Goal: Information Seeking & Learning: Stay updated

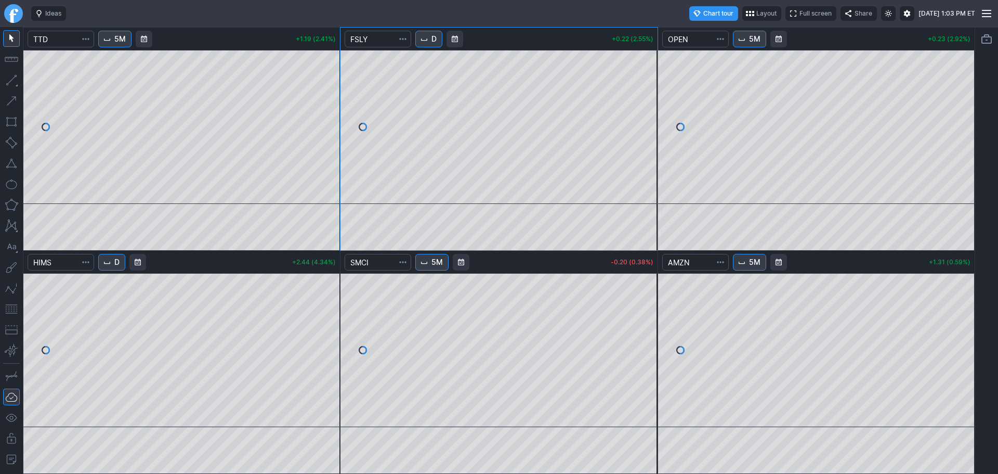
click at [15, 14] on link "Finviz.com" at bounding box center [13, 13] width 19 height 19
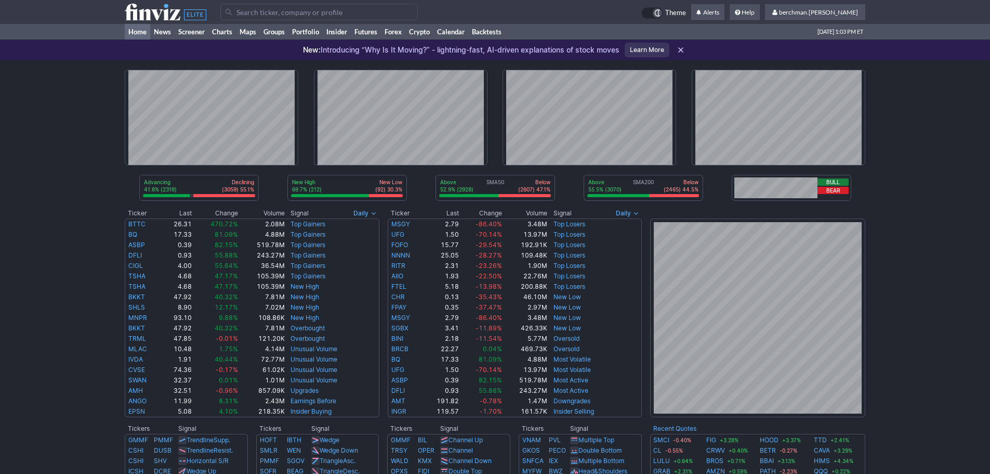
click at [284, 14] on input "Search" at bounding box center [319, 12] width 198 height 17
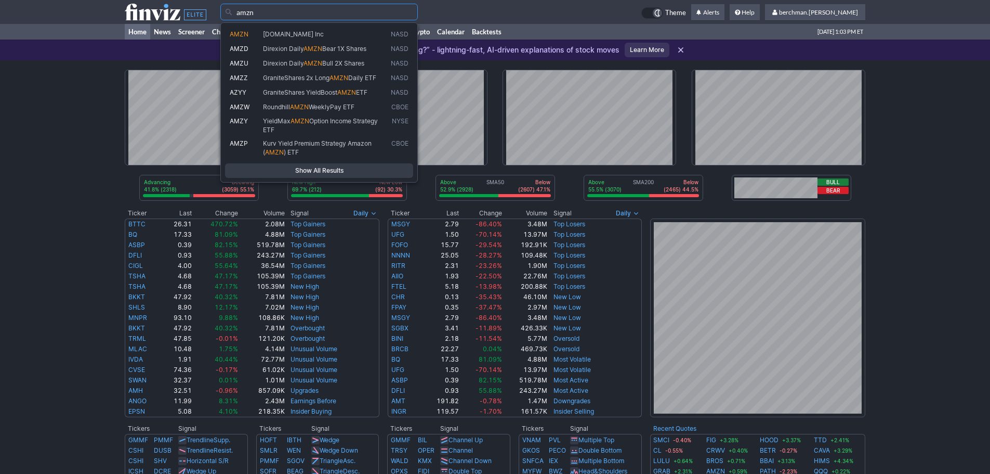
click at [301, 34] on span "Amazon.com Inc" at bounding box center [293, 34] width 61 height 8
type input "AMZN"
click at [301, 34] on div "AMZN Amazon.com Inc NASD AMZD Direxion Daily AMZN Bear 1X Shares NASD AMZU Dire…" at bounding box center [319, 102] width 198 height 160
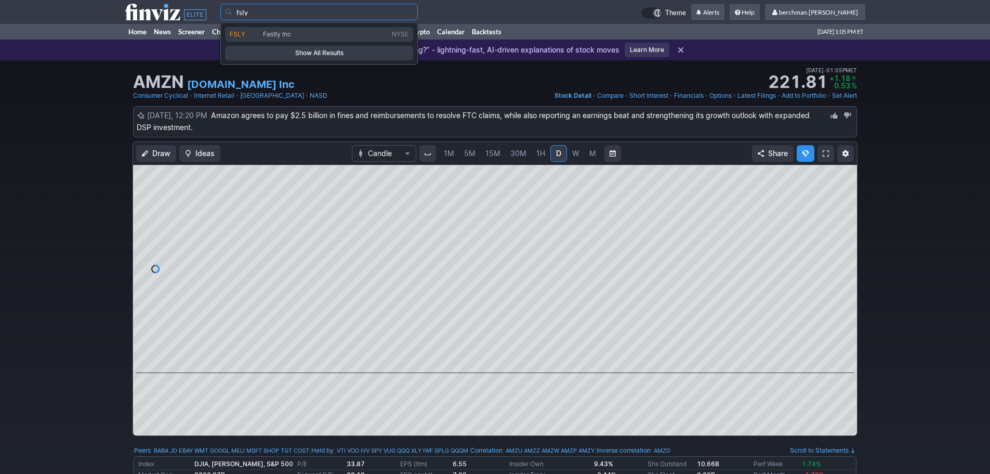
click at [373, 37] on span "Fastly Inc" at bounding box center [325, 34] width 129 height 9
type input "FSLY"
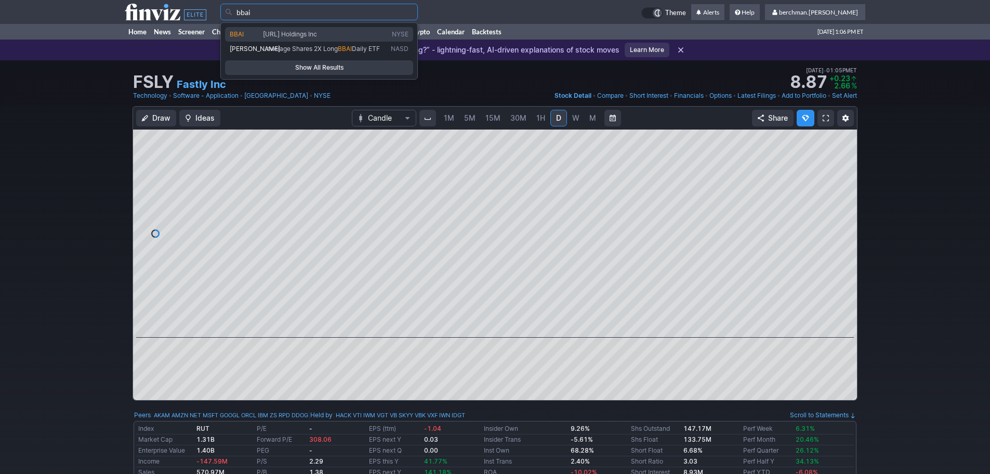
click at [288, 29] on link "BBAI BigBear.ai Holdings Inc NYSE" at bounding box center [319, 34] width 188 height 15
type input "BBAI"
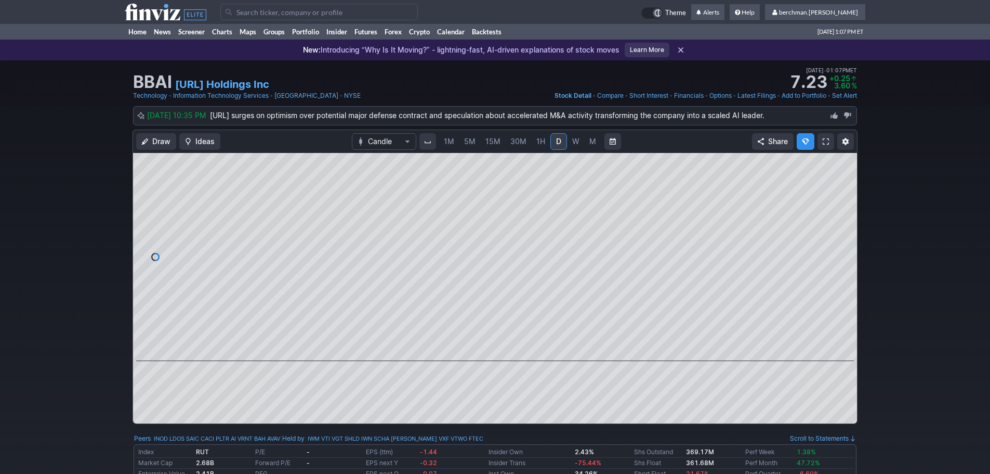
click at [465, 141] on span "5M" at bounding box center [469, 141] width 11 height 9
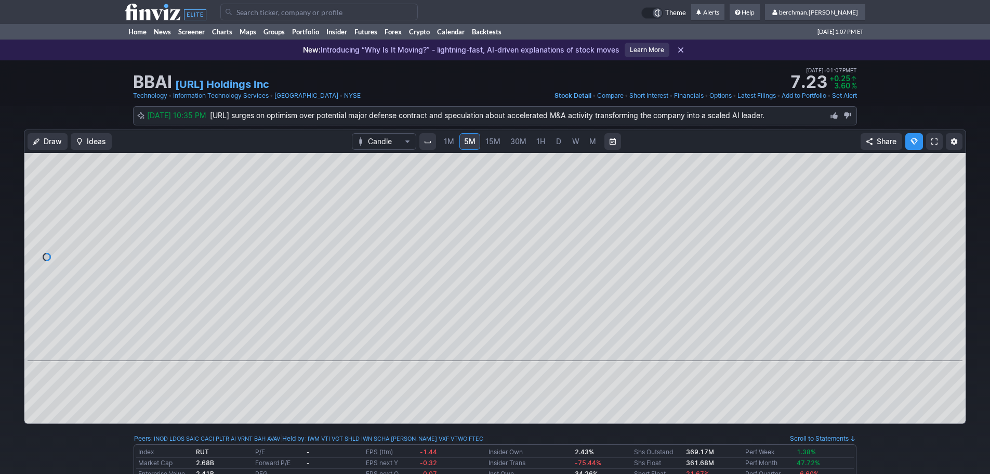
click at [315, 15] on input "Search" at bounding box center [319, 12] width 198 height 17
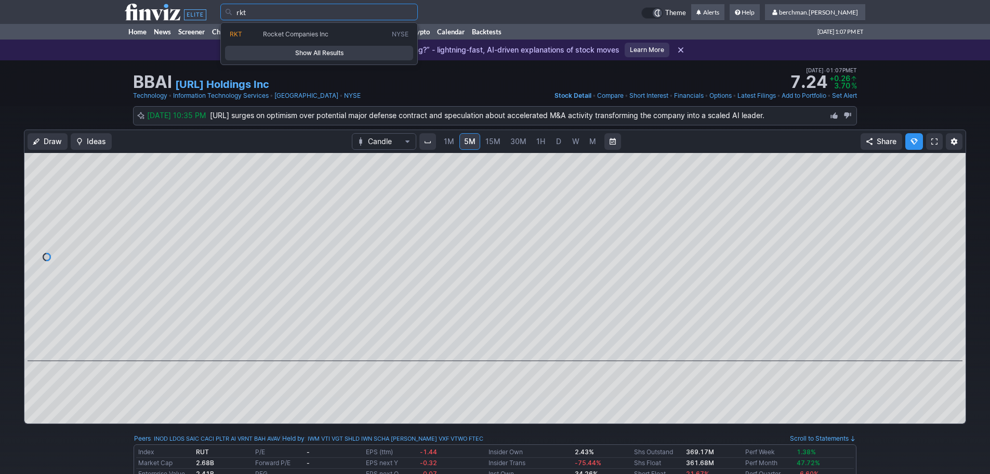
click at [314, 32] on span "Rocket Companies Inc" at bounding box center [296, 34] width 66 height 8
type input "RKT"
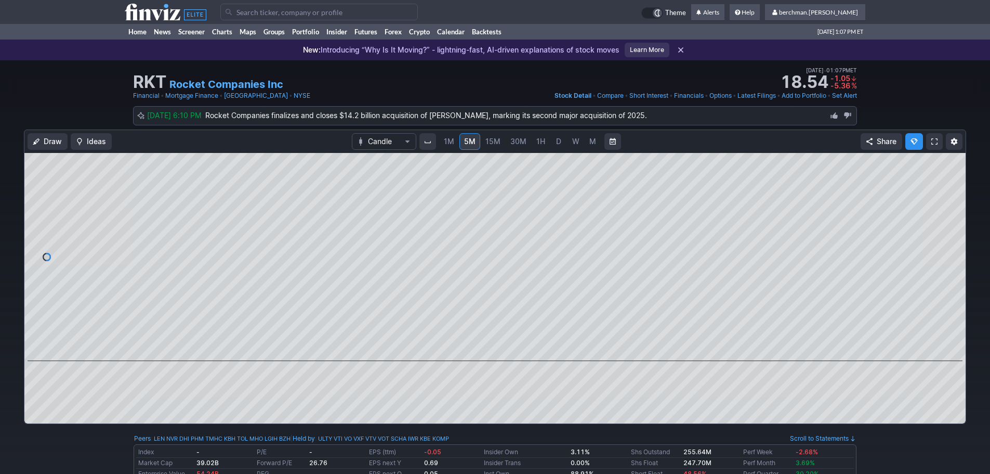
click at [558, 141] on span "D" at bounding box center [558, 141] width 5 height 9
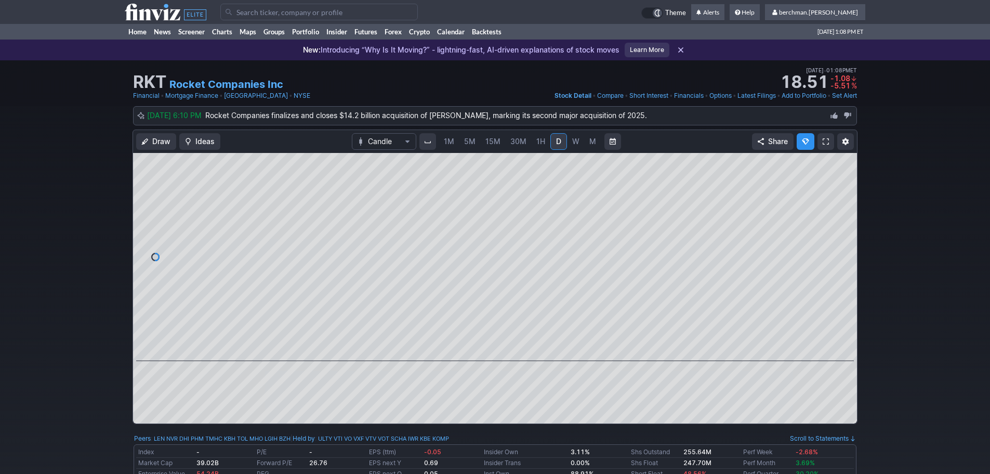
click at [230, 14] on input "Search" at bounding box center [319, 12] width 198 height 17
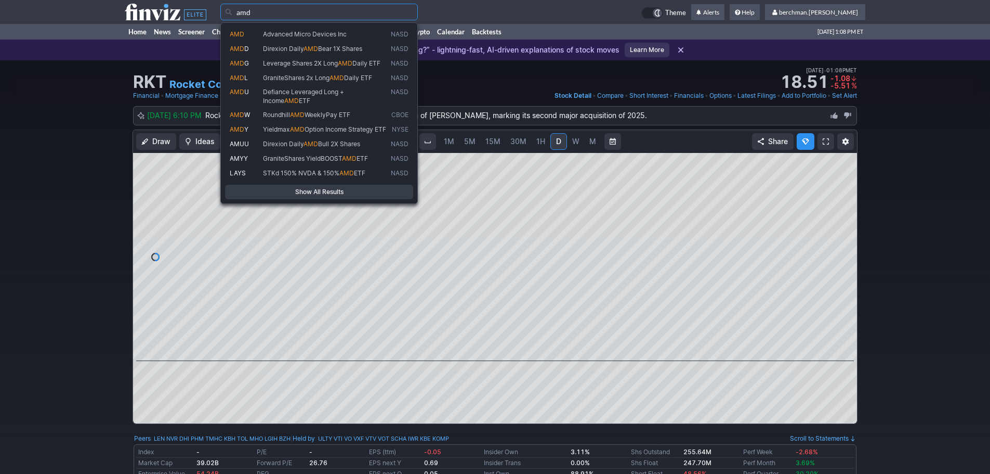
click at [307, 31] on span "Advanced Micro Devices Inc" at bounding box center [305, 34] width 84 height 8
type input "AMD"
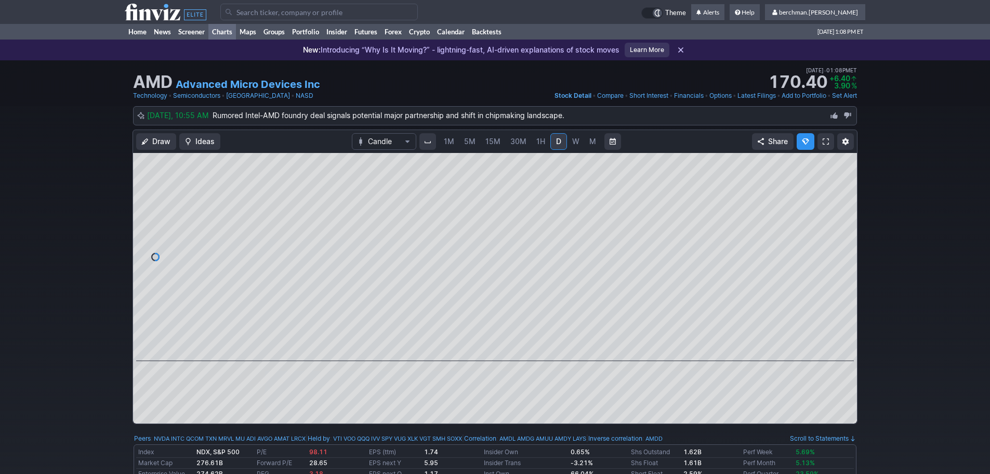
click at [221, 32] on link "Charts" at bounding box center [222, 32] width 28 height 16
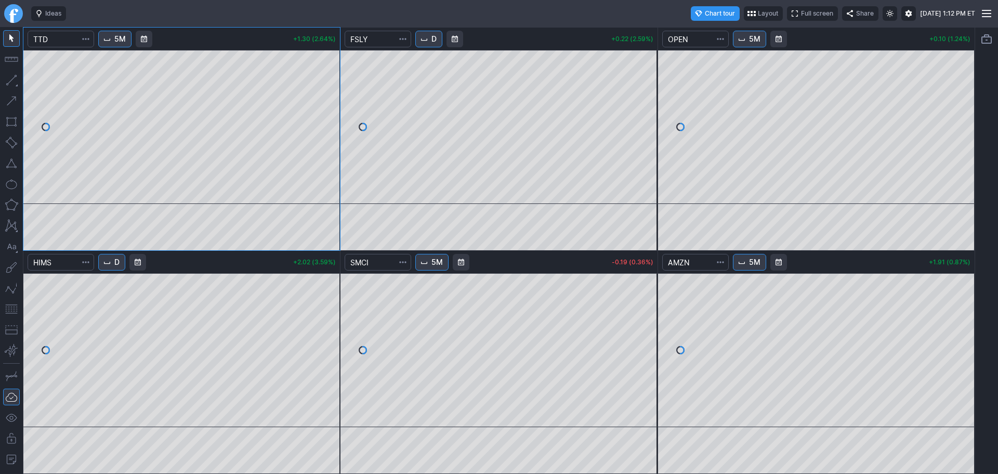
click at [17, 14] on link "Finviz.com" at bounding box center [13, 13] width 19 height 19
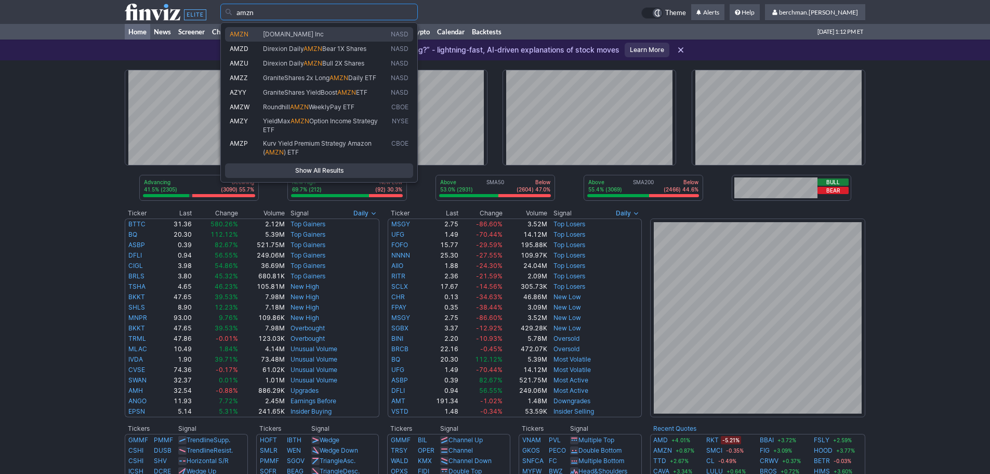
click at [275, 34] on span "[DOMAIN_NAME] Inc" at bounding box center [293, 34] width 61 height 8
type input "AMZN"
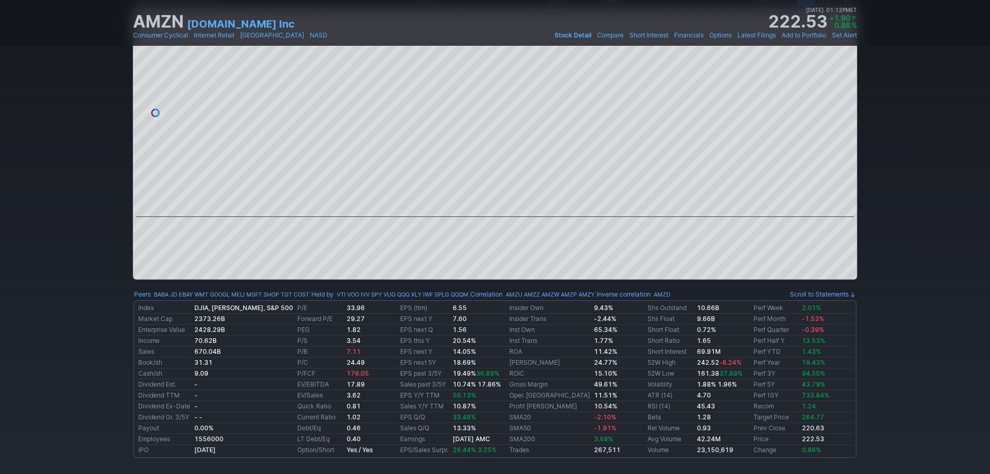
scroll to position [52, 0]
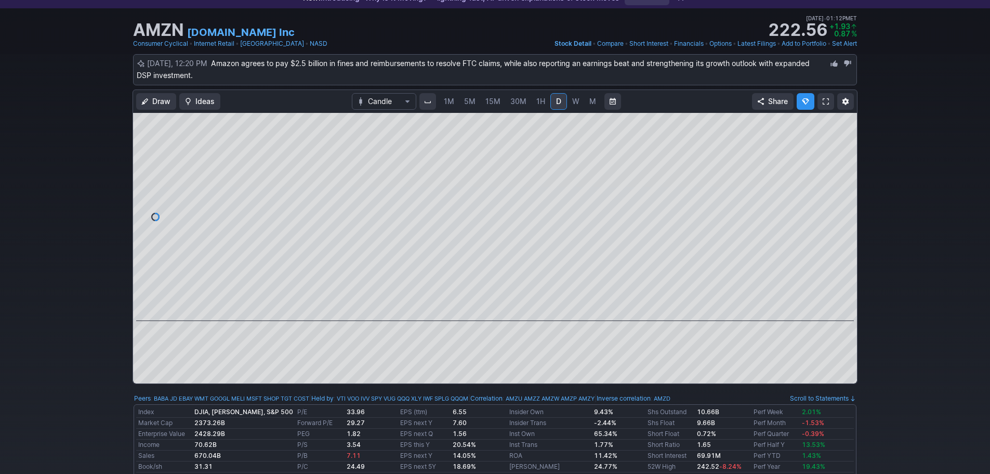
click at [472, 102] on span "5M" at bounding box center [469, 101] width 11 height 9
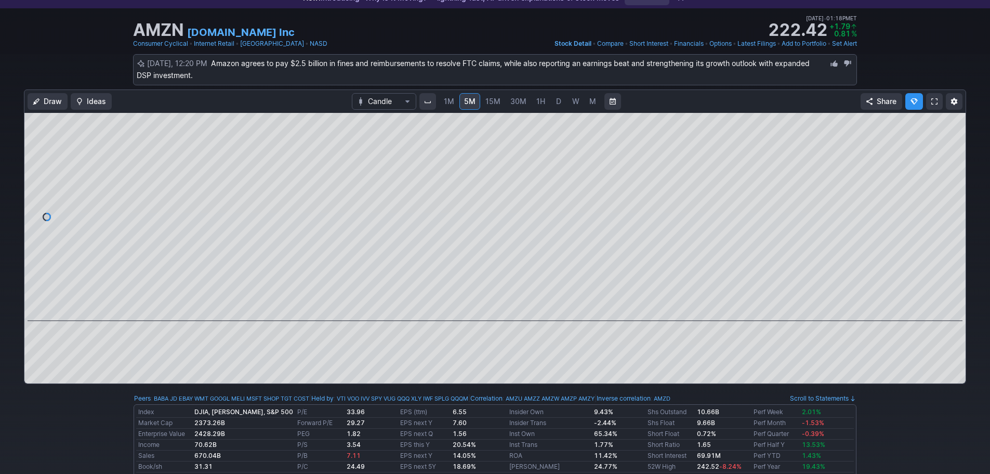
click at [558, 103] on span "D" at bounding box center [558, 101] width 5 height 9
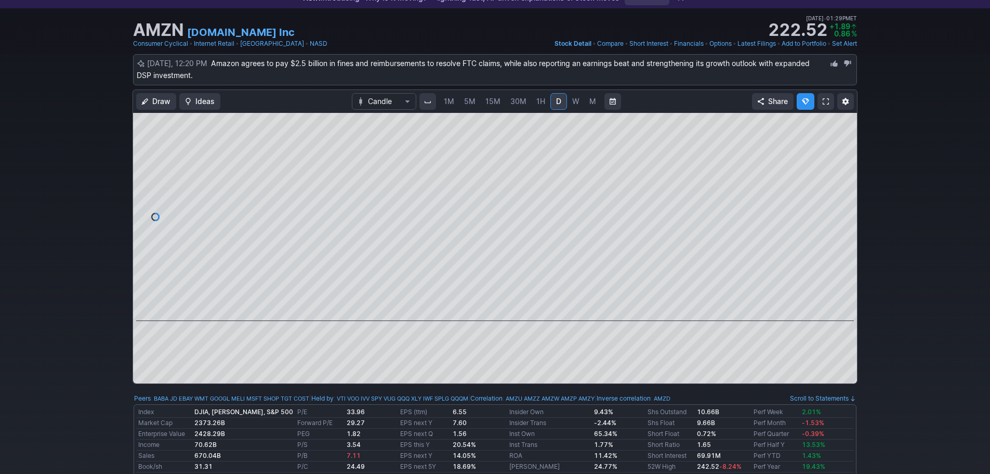
click at [469, 105] on span "5M" at bounding box center [469, 101] width 11 height 9
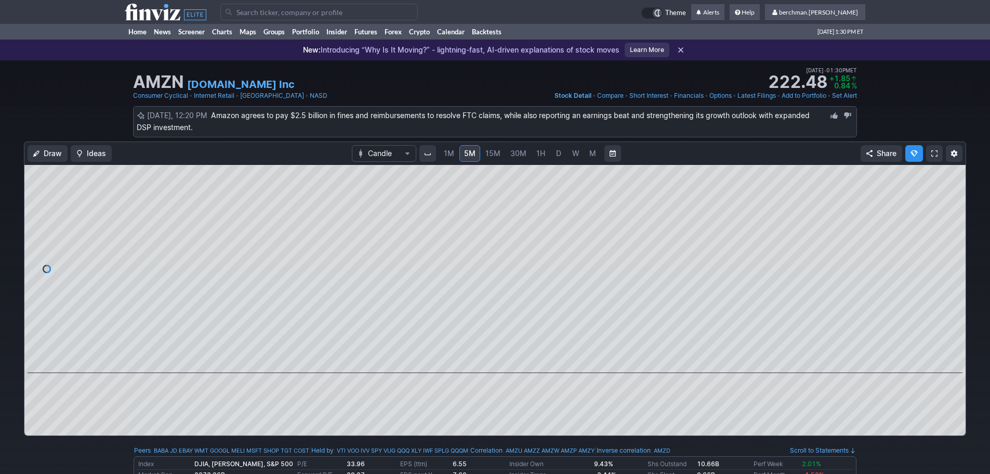
drag, startPoint x: 261, startPoint y: 4, endPoint x: 257, endPoint y: 11, distance: 7.7
click at [261, 5] on input "Search" at bounding box center [319, 12] width 198 height 17
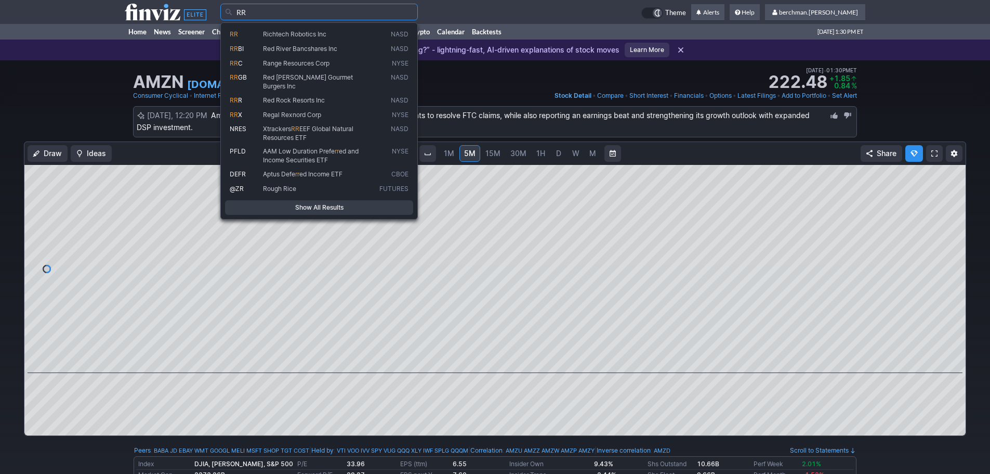
type input "RR"
click at [266, 29] on link "RR Richtech Robotics Inc NASD" at bounding box center [319, 34] width 188 height 15
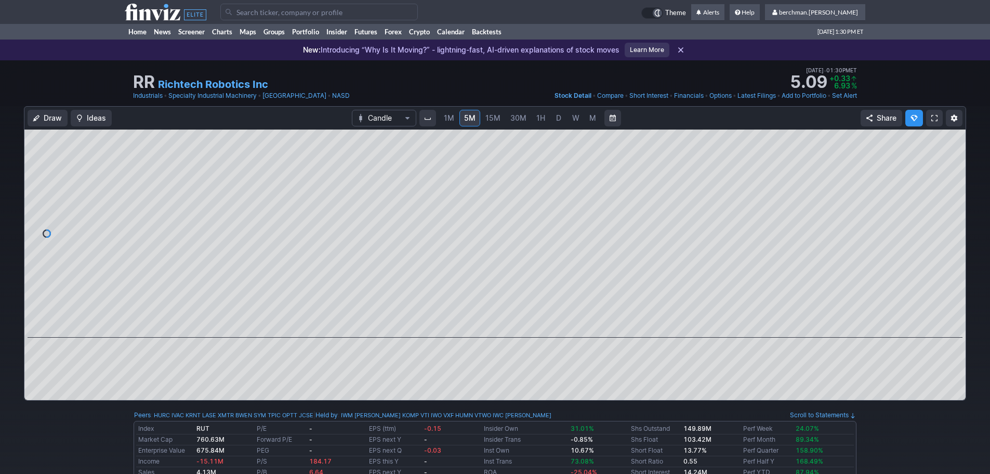
click at [552, 117] on link "D" at bounding box center [559, 118] width 17 height 17
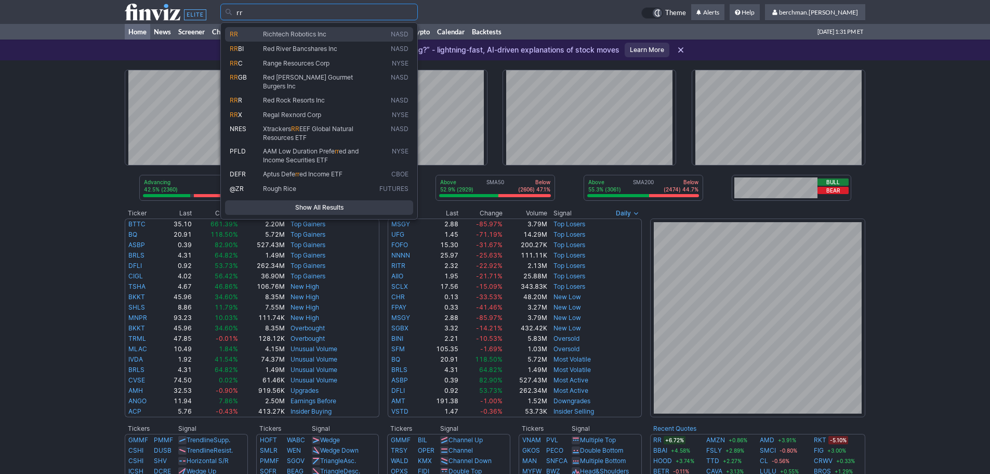
click at [281, 40] on link "RR Richtech Robotics Inc NASD" at bounding box center [319, 34] width 188 height 15
type input "RR"
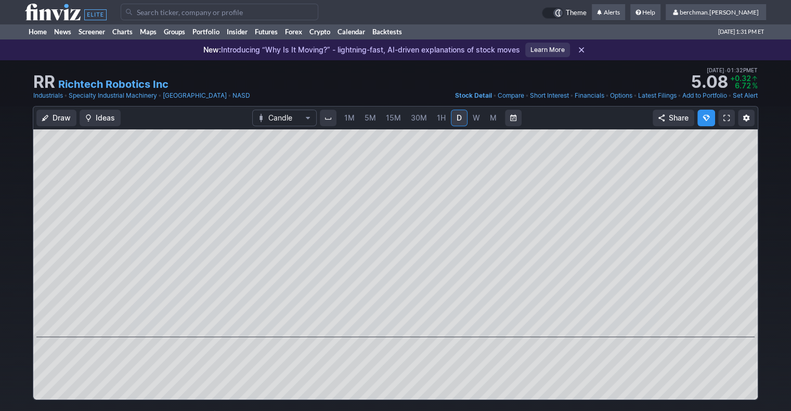
click at [478, 119] on span "W" at bounding box center [476, 118] width 7 height 10
click at [202, 11] on input "Search" at bounding box center [220, 12] width 198 height 17
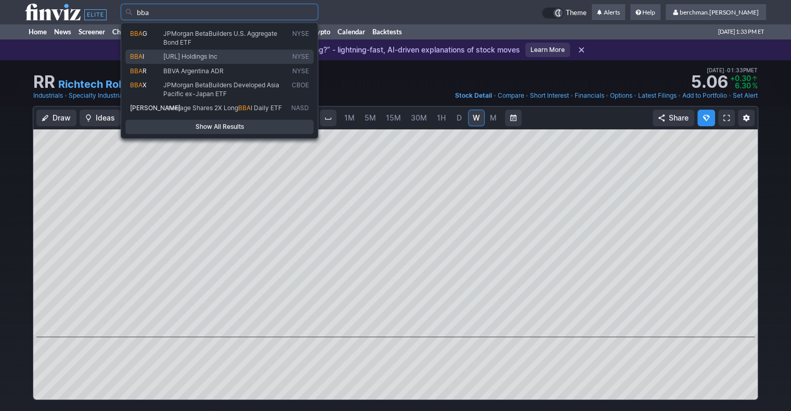
click at [217, 57] on span "[URL] Holdings Inc" at bounding box center [190, 57] width 54 height 8
type input "BBAI"
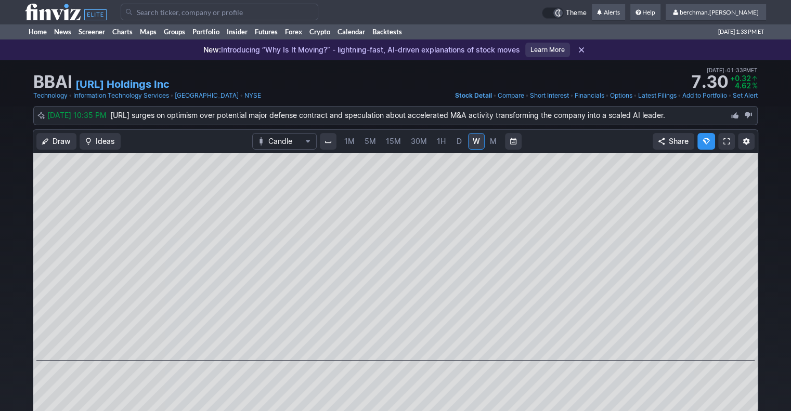
click at [367, 139] on span "5M" at bounding box center [369, 141] width 11 height 9
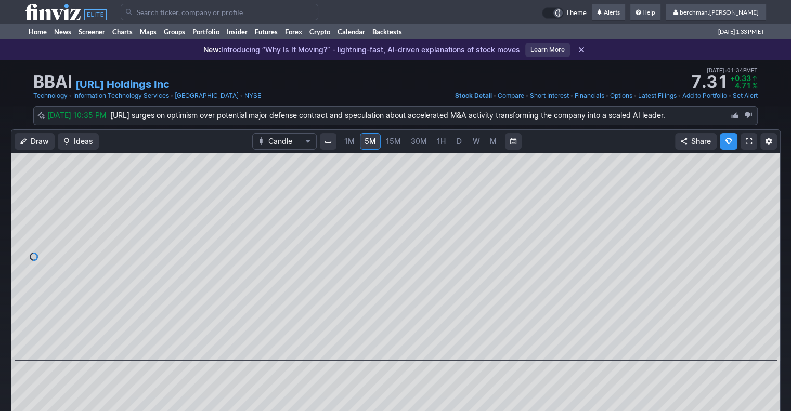
click at [459, 141] on span "D" at bounding box center [458, 141] width 5 height 9
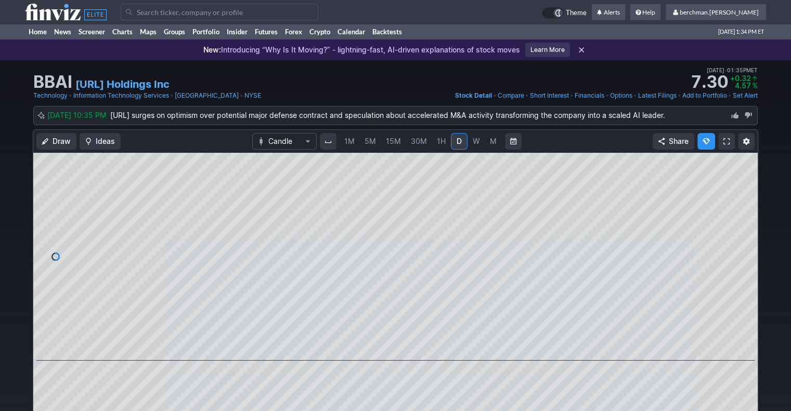
click at [219, 15] on input "Search" at bounding box center [220, 12] width 198 height 17
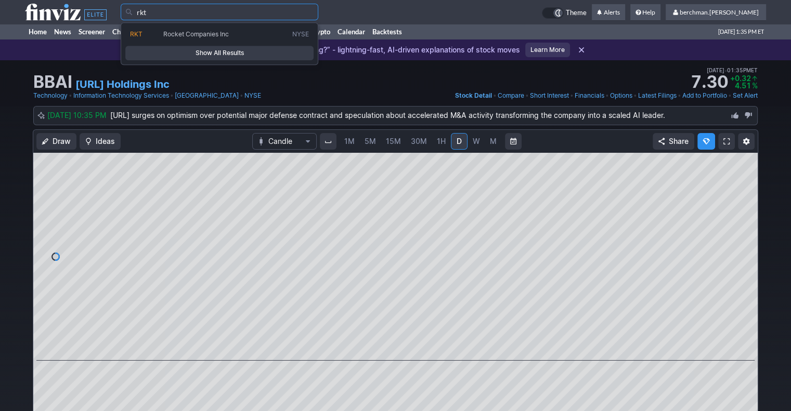
click at [224, 39] on link "RKT Rocket Companies Inc NYSE" at bounding box center [219, 34] width 188 height 15
type input "RKT"
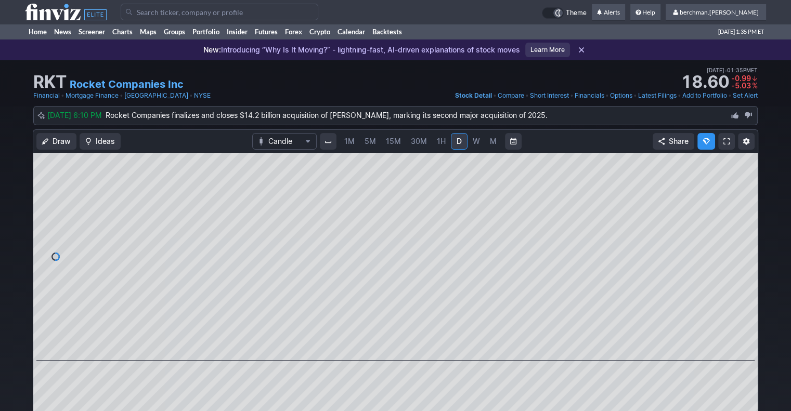
click at [371, 141] on span "5M" at bounding box center [369, 141] width 11 height 9
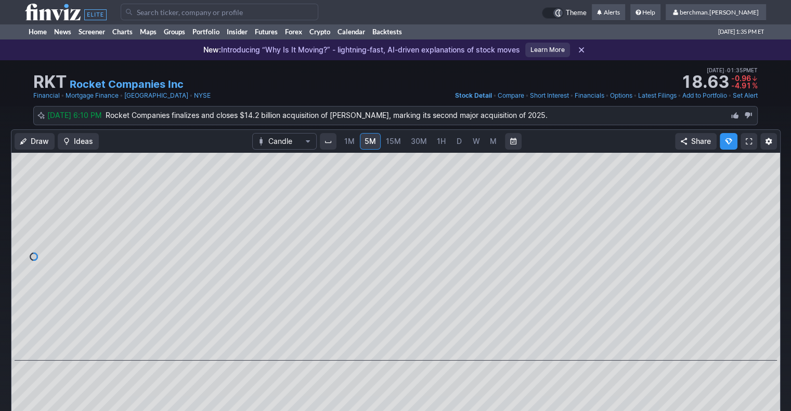
click at [168, 16] on input "Search" at bounding box center [220, 12] width 198 height 17
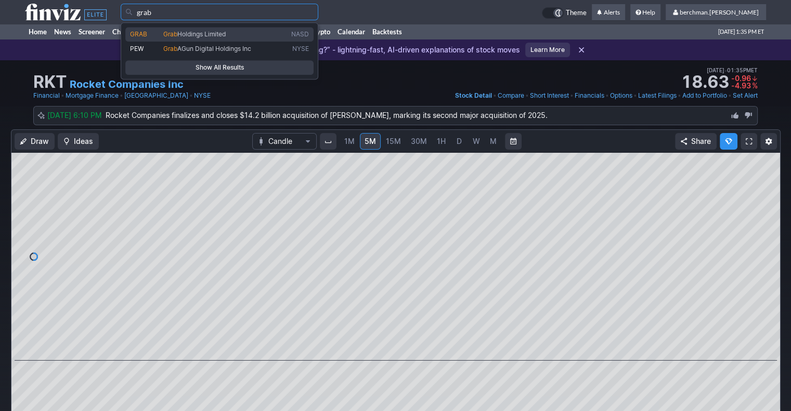
click at [166, 33] on span "Grab" at bounding box center [170, 34] width 14 height 8
type input "GRAB"
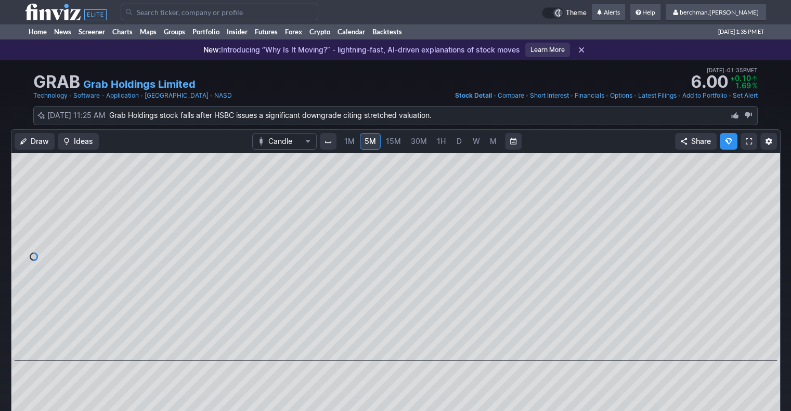
click at [461, 138] on link "D" at bounding box center [459, 141] width 17 height 17
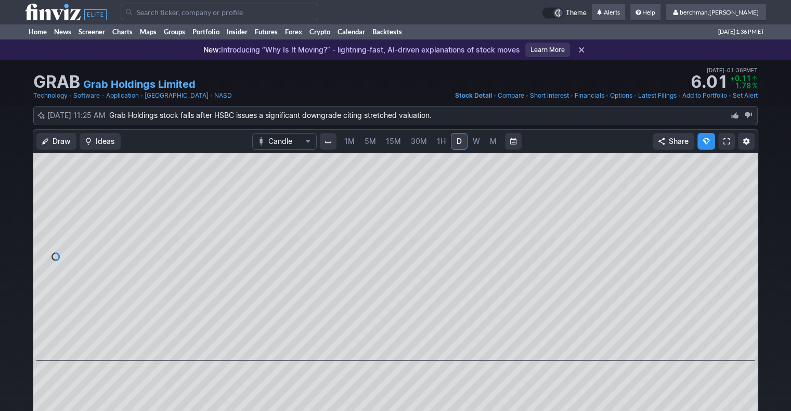
click at [283, 17] on input "Search" at bounding box center [220, 12] width 198 height 17
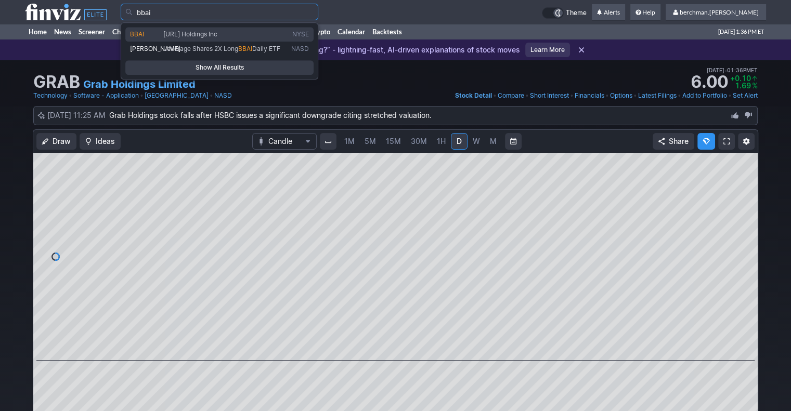
click at [262, 35] on span "[URL] Holdings Inc" at bounding box center [225, 34] width 128 height 8
type input "BBAI"
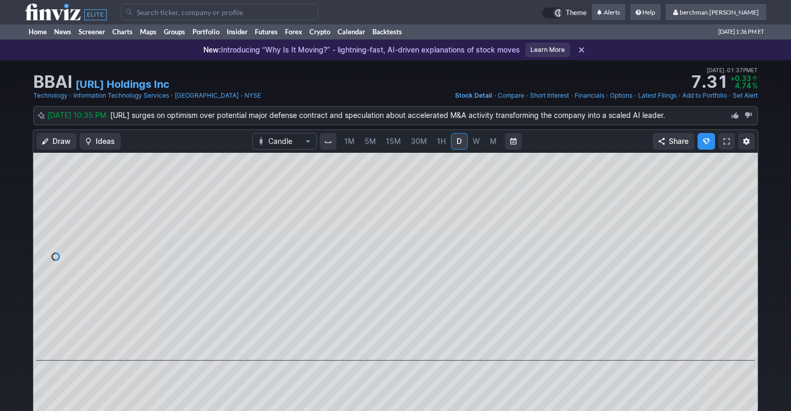
click at [154, 15] on input "Search" at bounding box center [220, 12] width 198 height 17
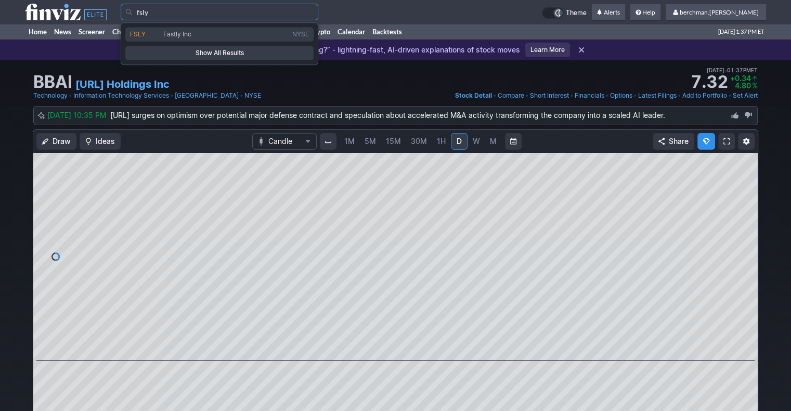
click at [156, 32] on span "FSLY" at bounding box center [146, 34] width 33 height 8
type input "FSLY"
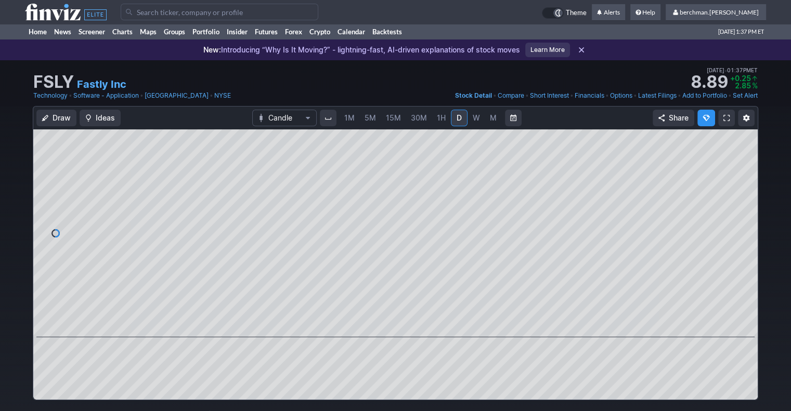
click at [247, 12] on input "Search" at bounding box center [220, 12] width 198 height 17
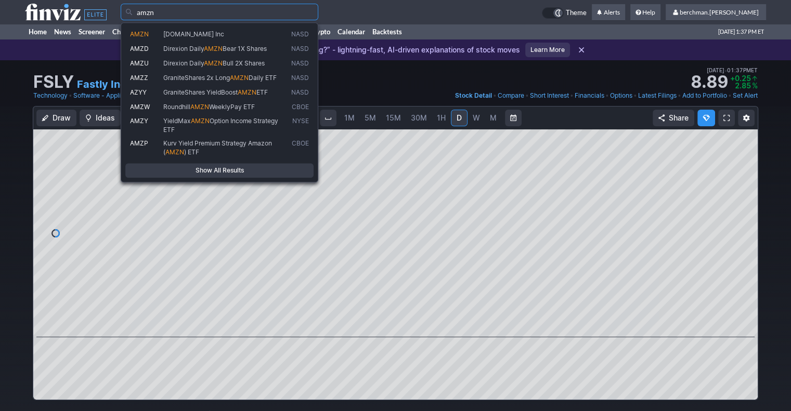
click at [257, 33] on span "Amazon.com Inc" at bounding box center [225, 34] width 128 height 8
type input "AMZN"
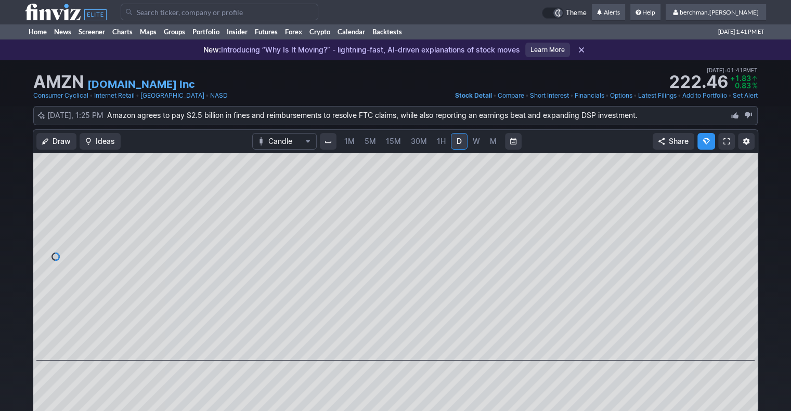
click at [229, 15] on input "Search" at bounding box center [220, 12] width 198 height 17
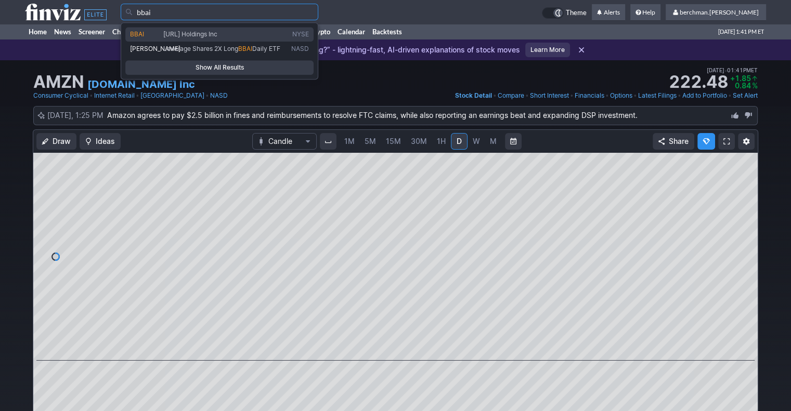
click at [239, 36] on span "BigBear.ai Holdings Inc" at bounding box center [225, 34] width 128 height 8
type input "BBAI"
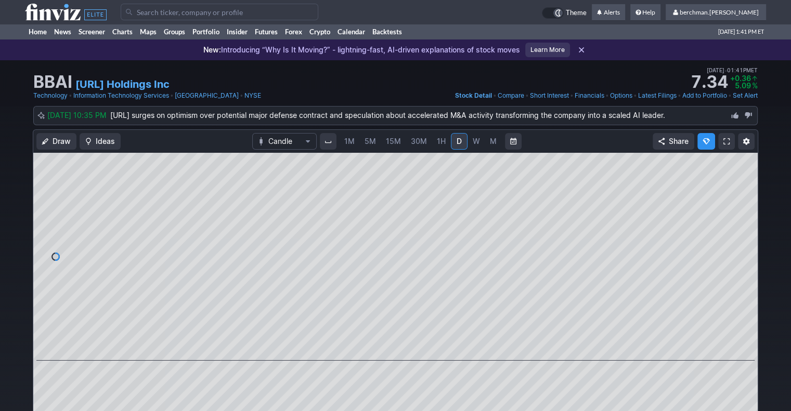
click at [374, 143] on span "5M" at bounding box center [369, 141] width 11 height 9
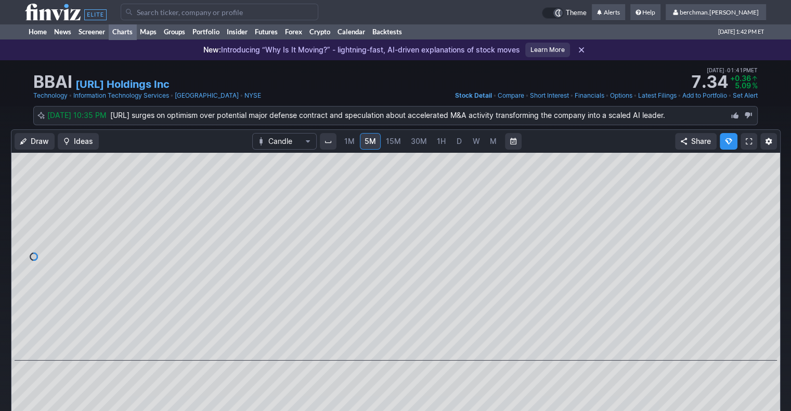
click at [123, 34] on link "Charts" at bounding box center [123, 32] width 28 height 16
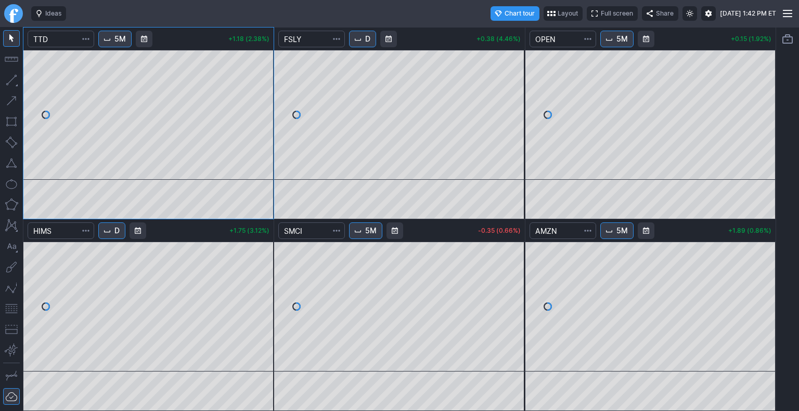
click at [15, 15] on link "Finviz.com" at bounding box center [13, 13] width 19 height 19
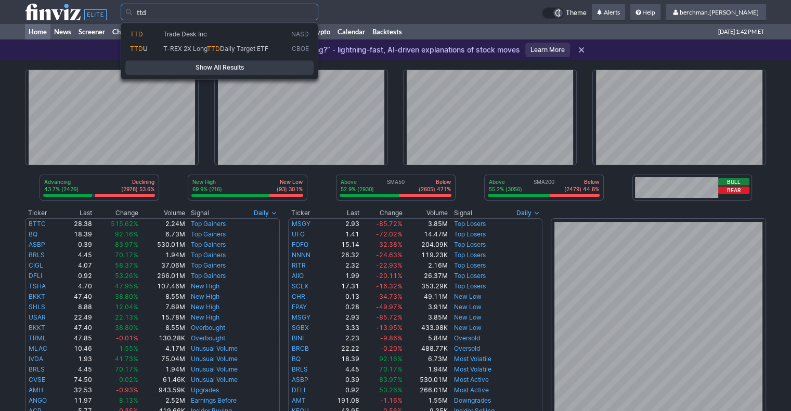
click at [250, 41] on link "TTD Trade Desk Inc NASD" at bounding box center [219, 34] width 188 height 15
type input "TTD"
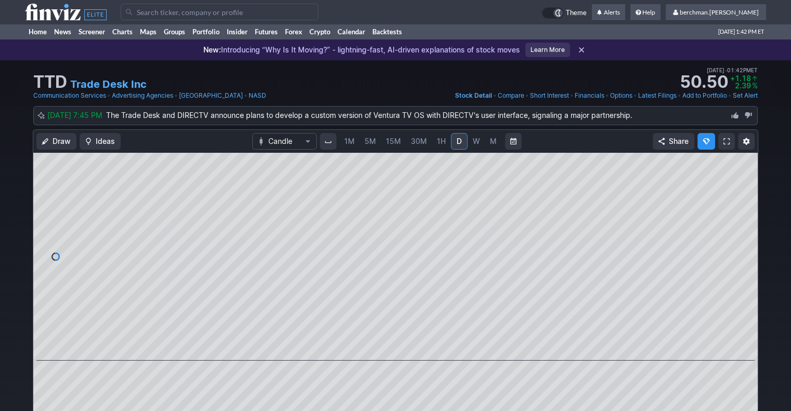
click at [367, 143] on span "5M" at bounding box center [369, 141] width 11 height 9
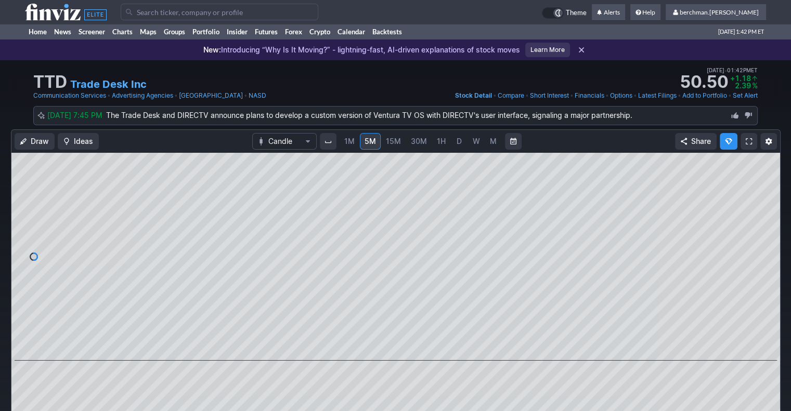
click at [239, 13] on input "Search" at bounding box center [220, 12] width 198 height 17
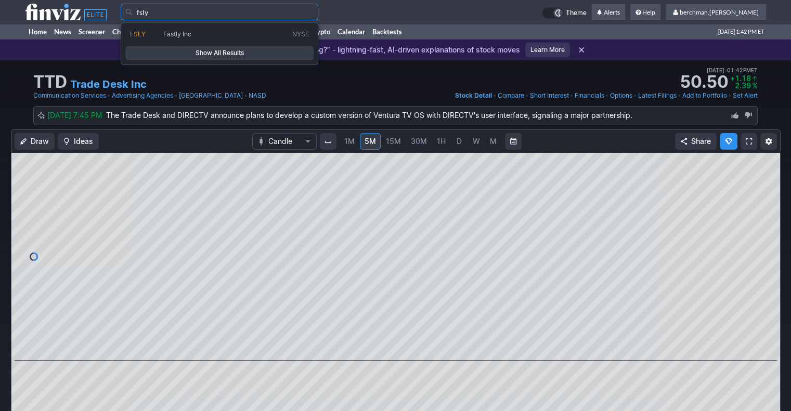
click at [228, 32] on span "Fastly Inc" at bounding box center [225, 34] width 129 height 8
type input "FSLY"
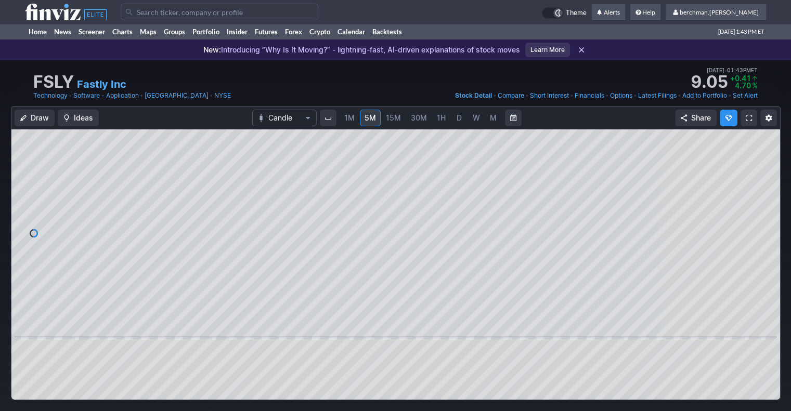
click at [461, 122] on link "D" at bounding box center [459, 118] width 17 height 17
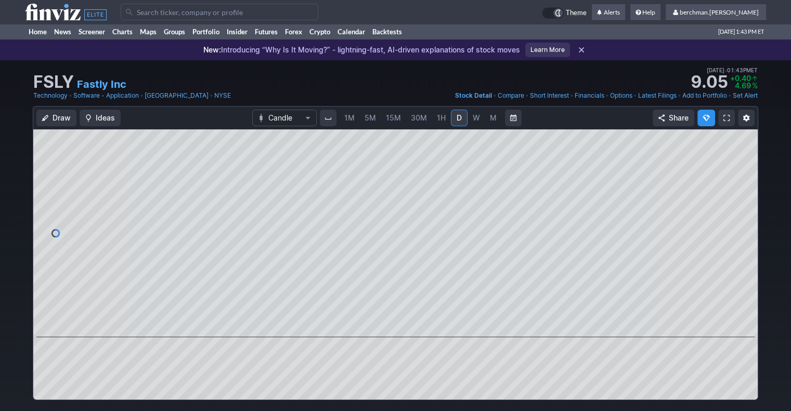
click at [374, 122] on span "5M" at bounding box center [369, 117] width 11 height 9
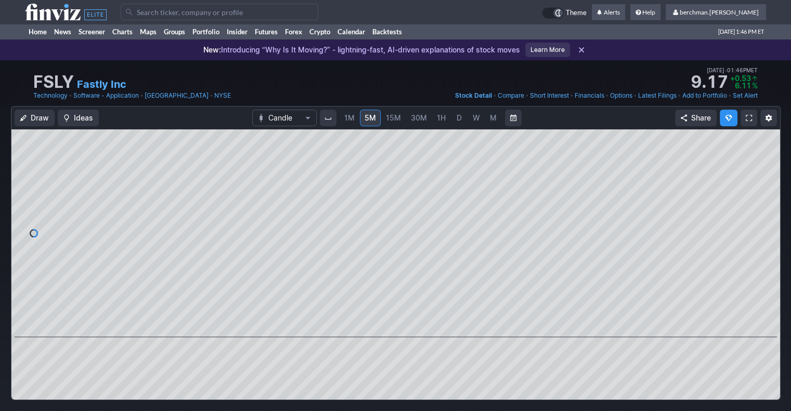
click at [205, 10] on input "Search" at bounding box center [220, 12] width 198 height 17
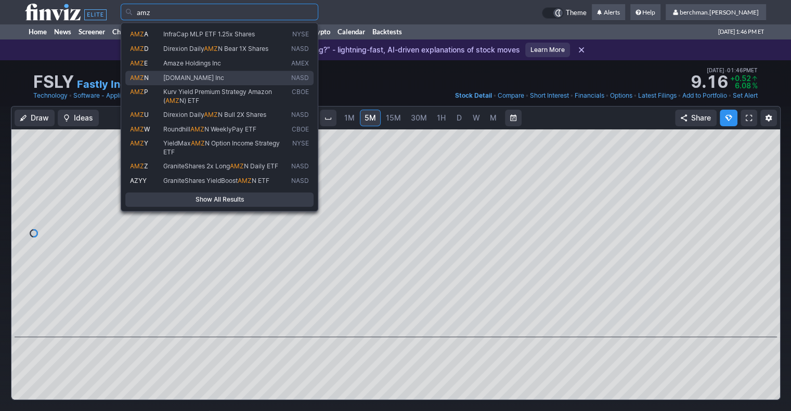
click at [202, 74] on span "Amazon.com Inc" at bounding box center [193, 78] width 61 height 8
type input "AMZN"
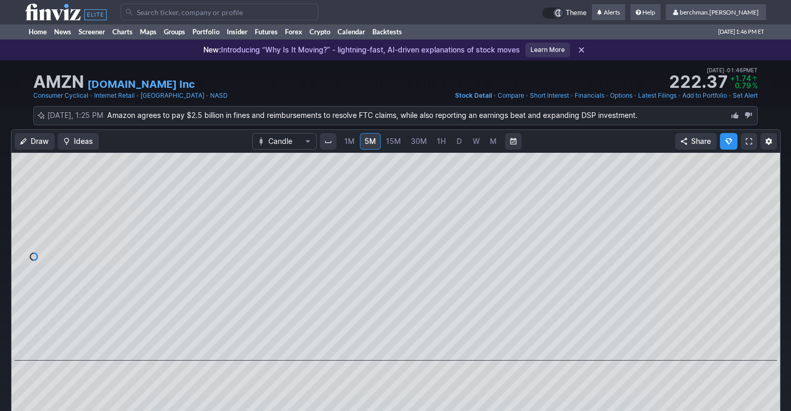
click at [457, 142] on span "D" at bounding box center [458, 141] width 5 height 9
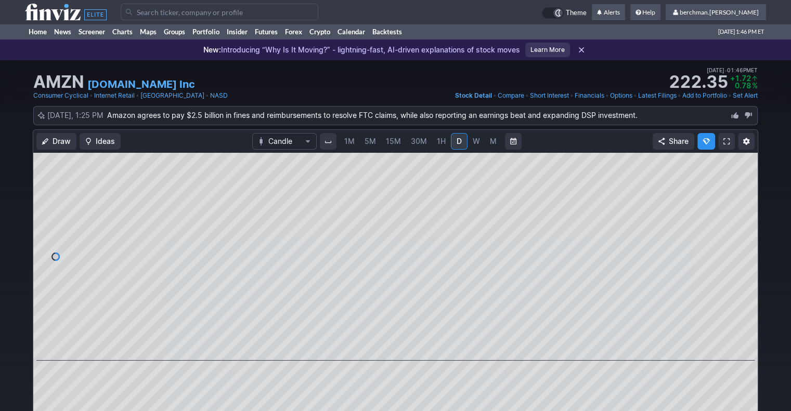
click at [151, 18] on input "Search" at bounding box center [220, 12] width 198 height 17
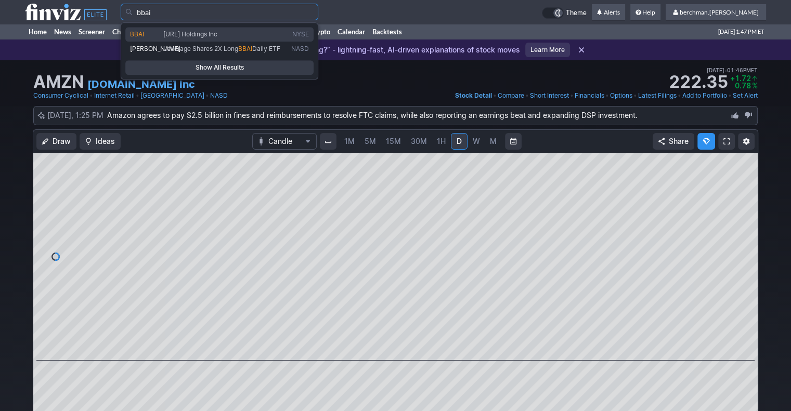
click at [180, 38] on span "BigBear.ai Holdings Inc" at bounding box center [225, 34] width 128 height 8
type input "BBAI"
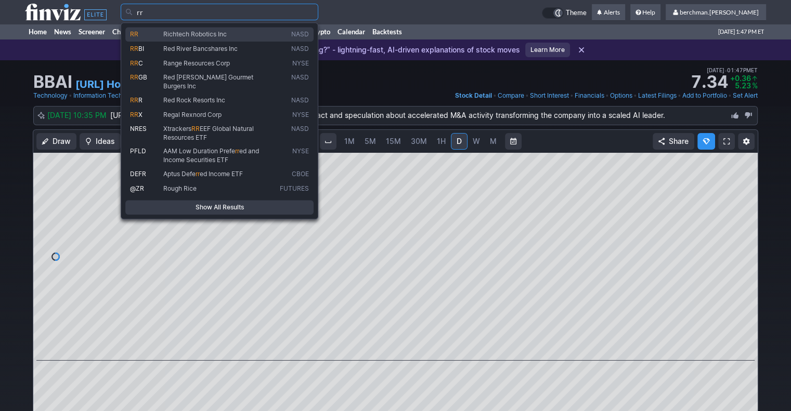
click at [295, 39] on link "RR Richtech Robotics Inc NASD" at bounding box center [219, 34] width 188 height 15
type input "RR"
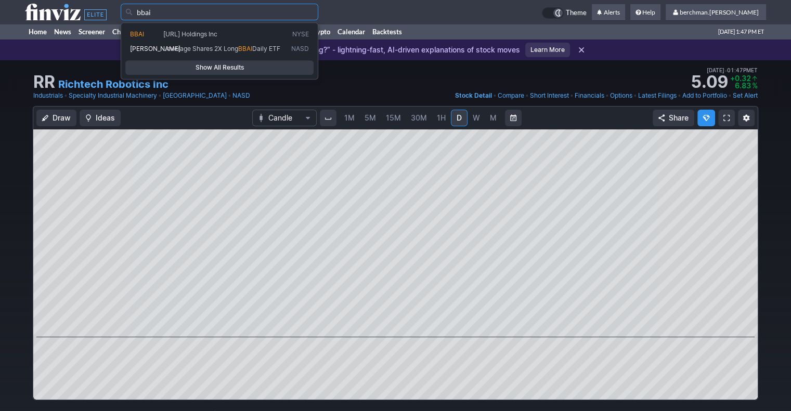
click at [234, 36] on span "[URL] Holdings Inc" at bounding box center [225, 34] width 128 height 8
type input "BBAI"
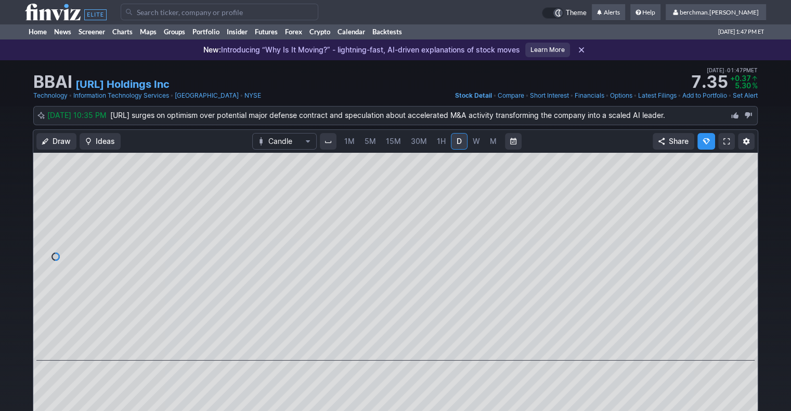
click at [370, 141] on span "5M" at bounding box center [369, 141] width 11 height 9
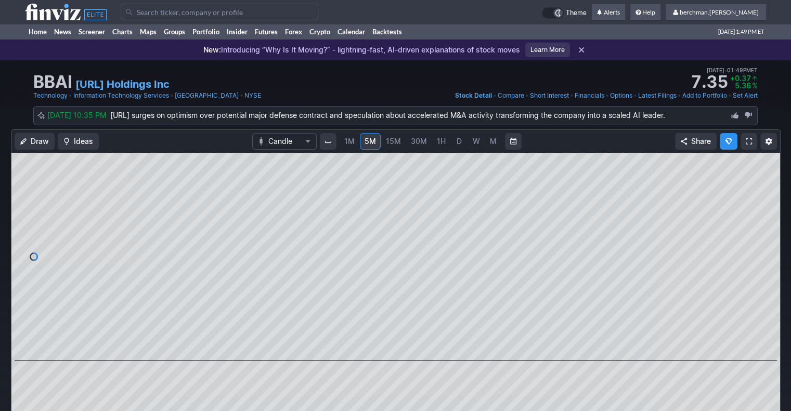
click at [279, 15] on input "Search" at bounding box center [220, 12] width 198 height 17
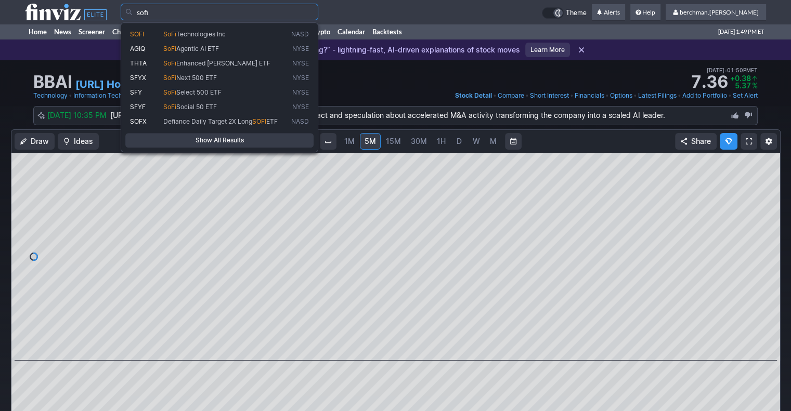
click at [267, 31] on span "SoFi Technologies Inc" at bounding box center [225, 34] width 128 height 8
type input "SOFI"
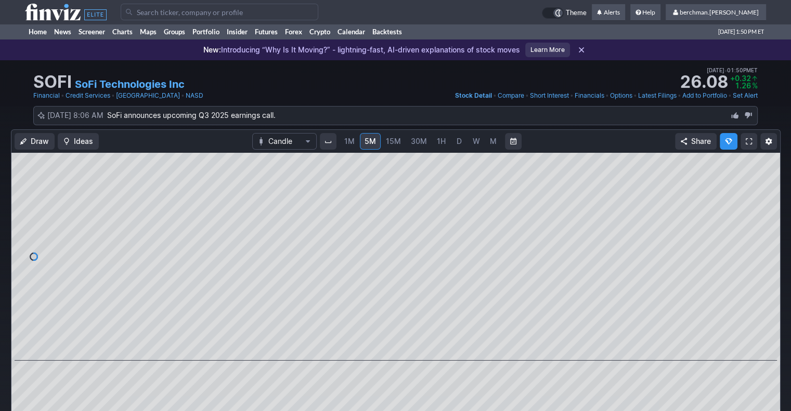
click at [457, 142] on span "D" at bounding box center [458, 141] width 5 height 9
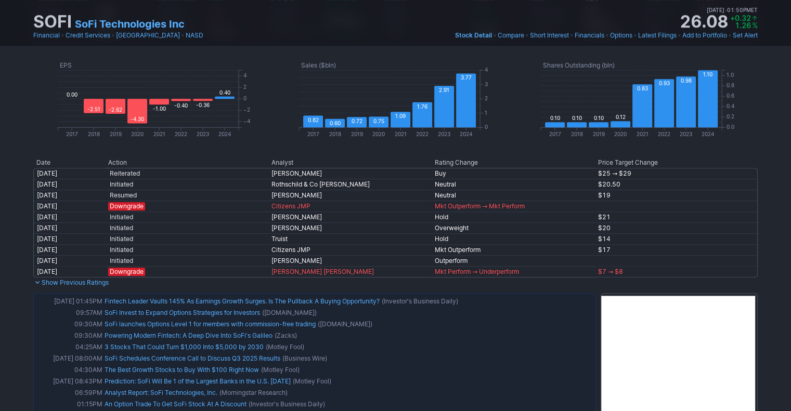
scroll to position [572, 0]
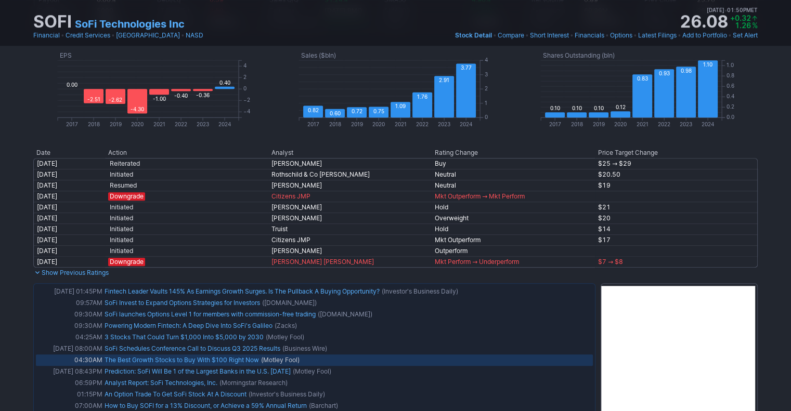
click at [198, 362] on link "The Best Growth Stocks to Buy With $100 Right Now" at bounding box center [182, 360] width 154 height 8
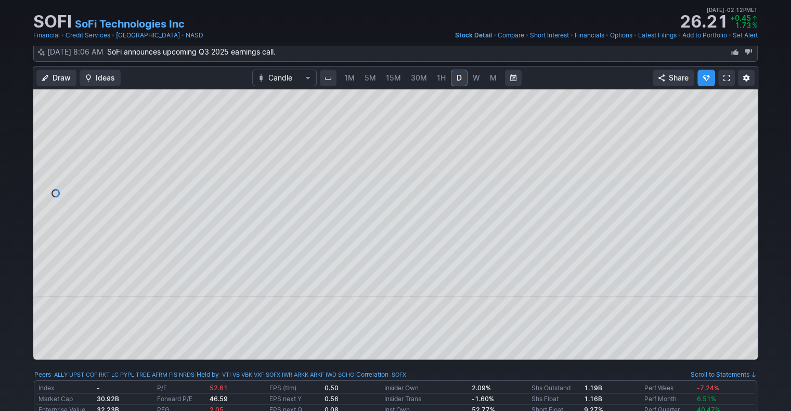
scroll to position [0, 0]
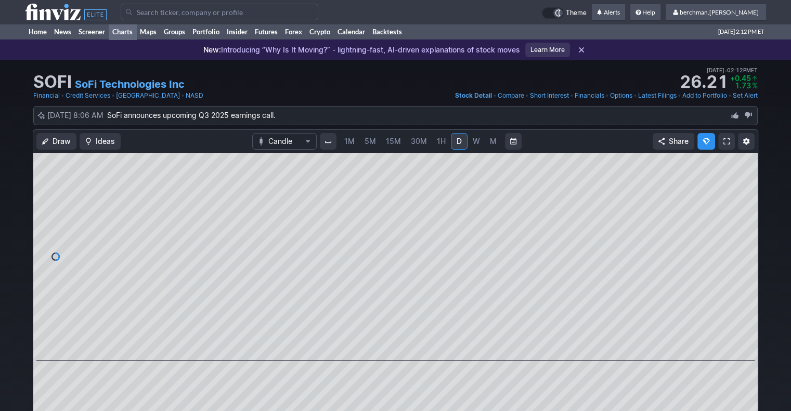
click at [128, 31] on link "Charts" at bounding box center [123, 32] width 28 height 16
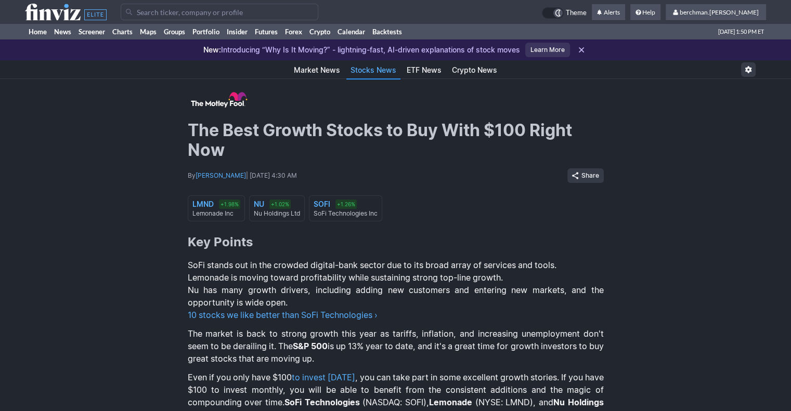
click at [179, 11] on input "Search" at bounding box center [220, 12] width 198 height 17
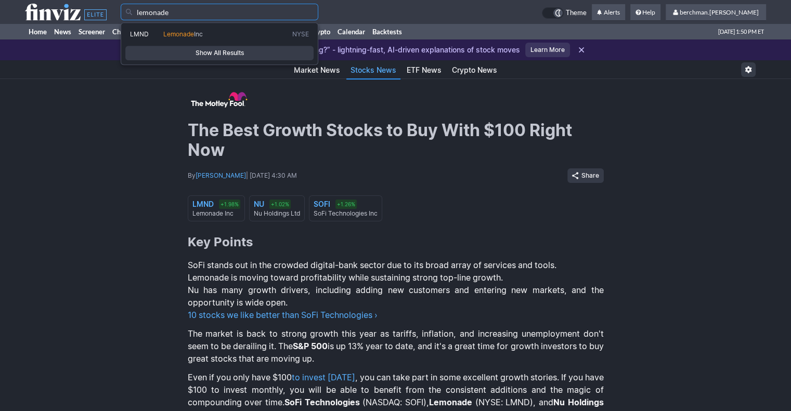
type input "lemonade"
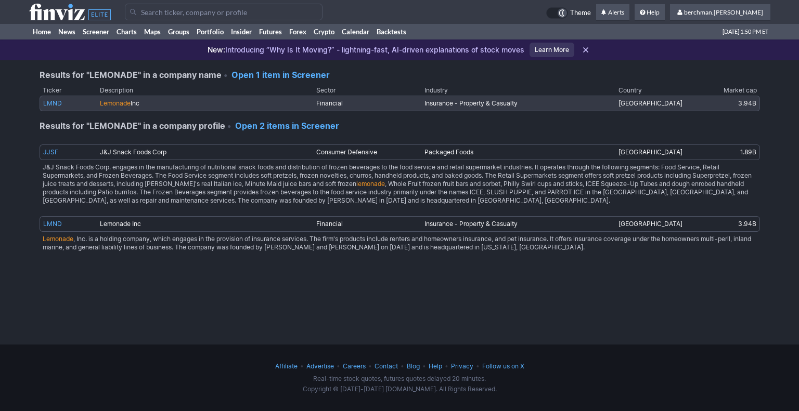
click at [46, 103] on link "LMND" at bounding box center [52, 103] width 19 height 8
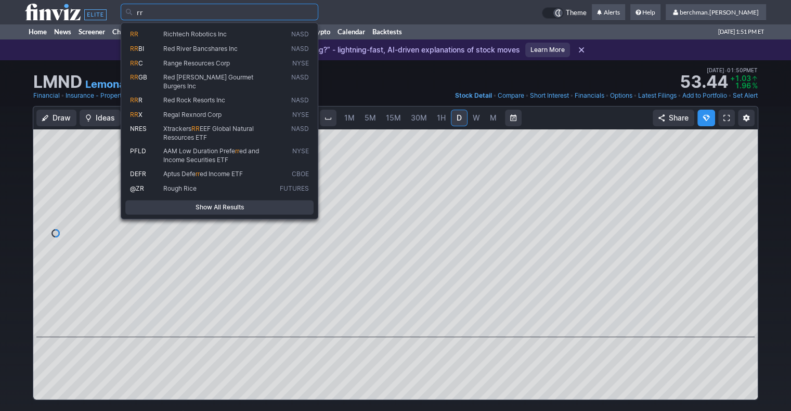
click at [203, 29] on link "RR Richtech Robotics Inc NASD" at bounding box center [219, 34] width 188 height 15
type input "RR"
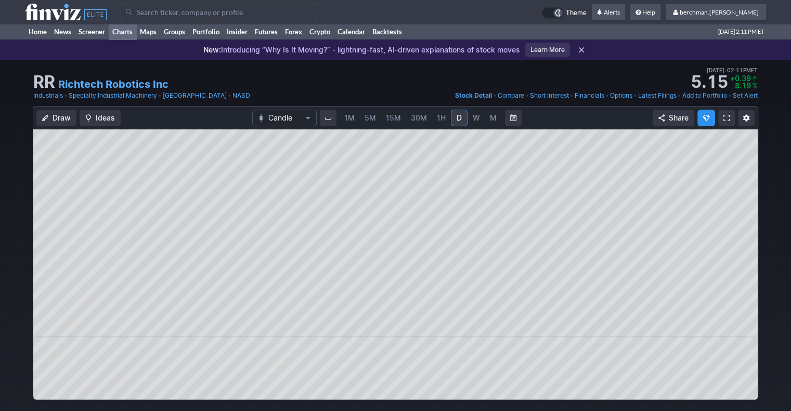
click at [116, 34] on link "Charts" at bounding box center [123, 32] width 28 height 16
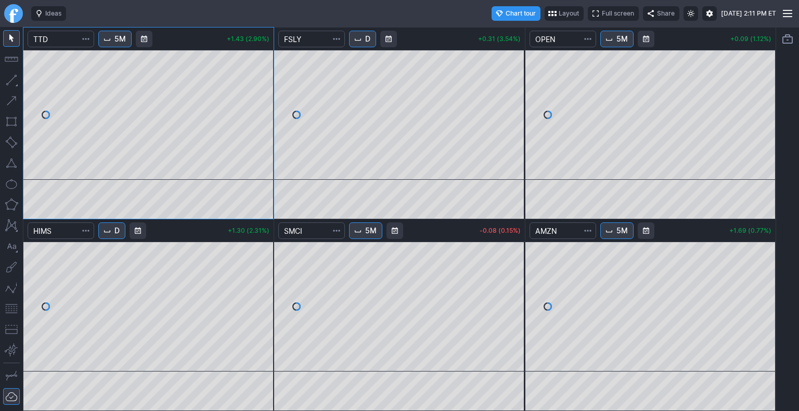
click at [18, 14] on link "Finviz.com" at bounding box center [13, 13] width 19 height 19
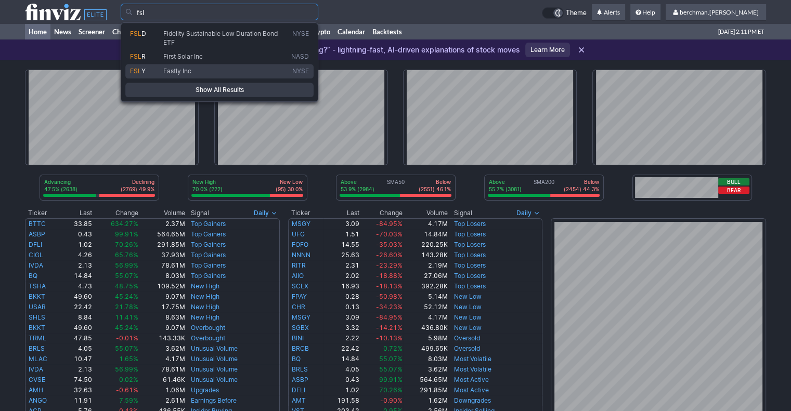
click at [165, 71] on span "Fastly Inc" at bounding box center [177, 71] width 28 height 8
type input "FSLY"
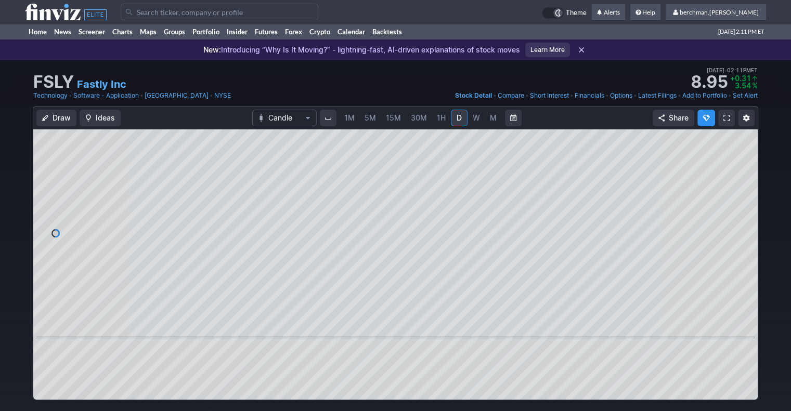
click at [371, 116] on span "5M" at bounding box center [369, 117] width 11 height 9
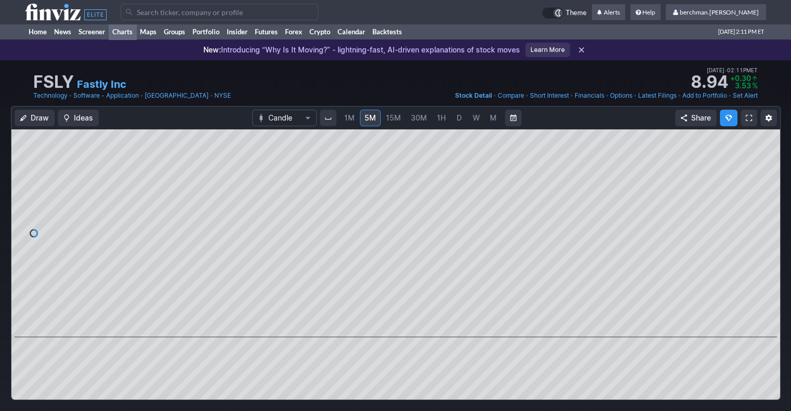
click at [121, 33] on link "Charts" at bounding box center [123, 32] width 28 height 16
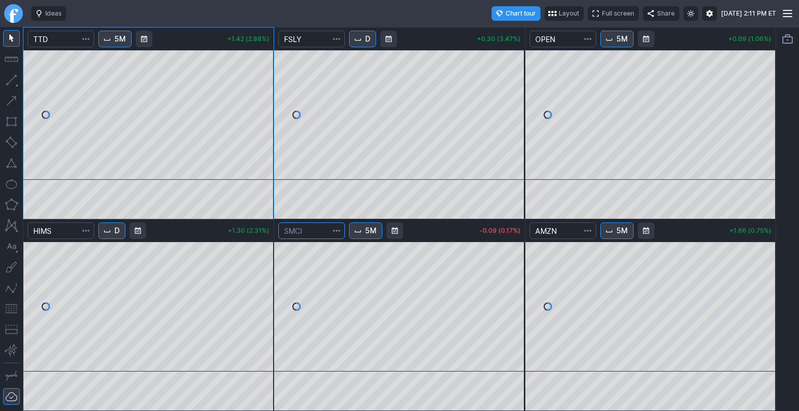
click at [316, 234] on input "Search" at bounding box center [311, 231] width 67 height 17
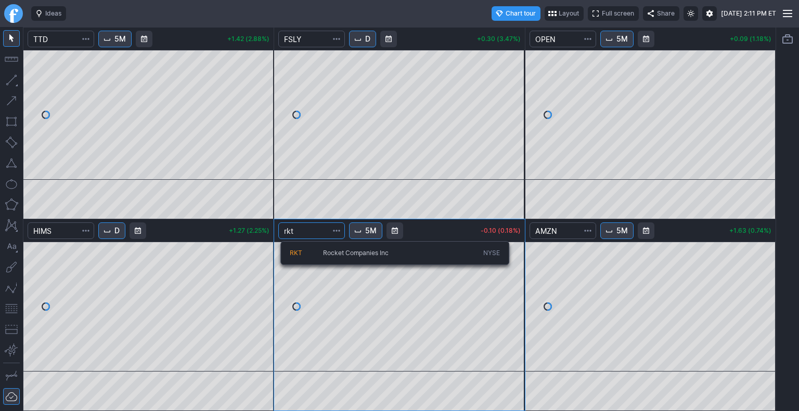
type input "rkt"
click at [312, 251] on span "RKT" at bounding box center [306, 253] width 33 height 9
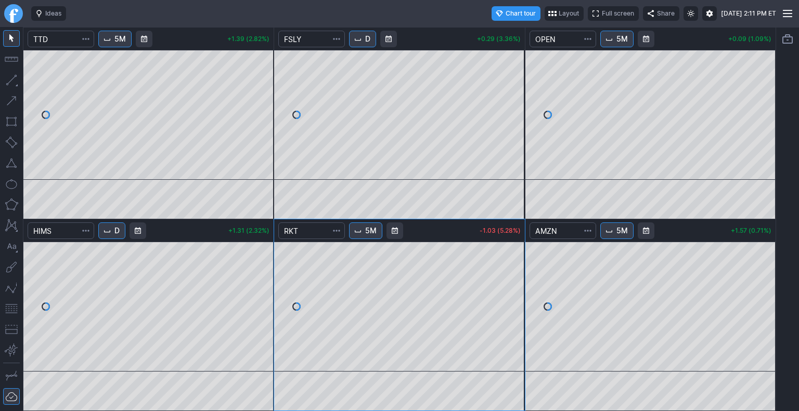
click at [14, 15] on link "Finviz.com" at bounding box center [13, 13] width 19 height 19
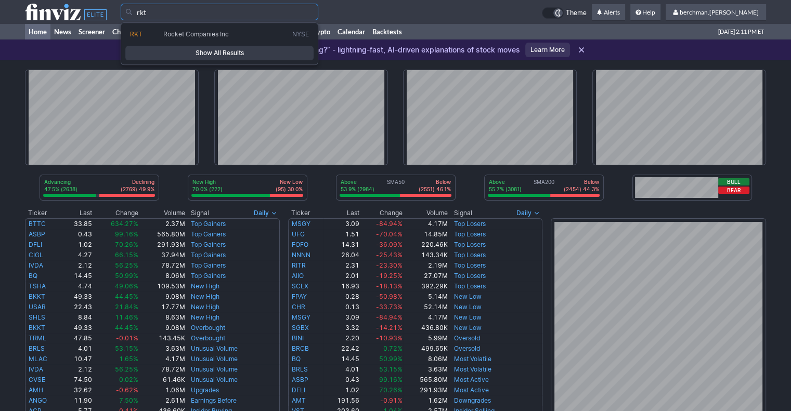
click at [185, 35] on span "Rocket Companies Inc" at bounding box center [196, 34] width 66 height 8
type input "RKT"
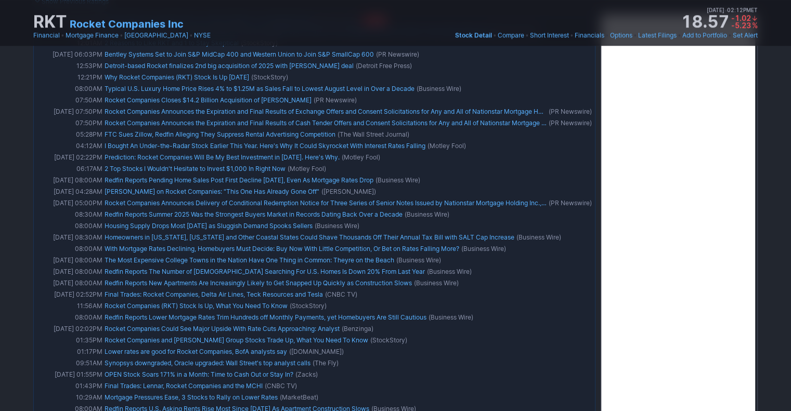
scroll to position [832, 0]
